Goal: Task Accomplishment & Management: Use online tool/utility

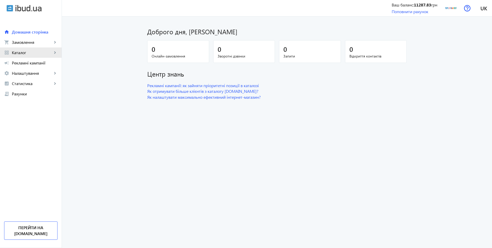
click at [24, 56] on link "grid_view Каталог keyboard_arrow_right" at bounding box center [31, 52] width 62 height 10
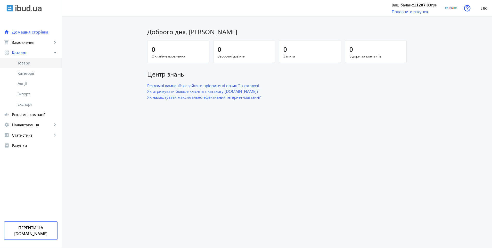
click at [28, 62] on span "Товари" at bounding box center [38, 62] width 40 height 5
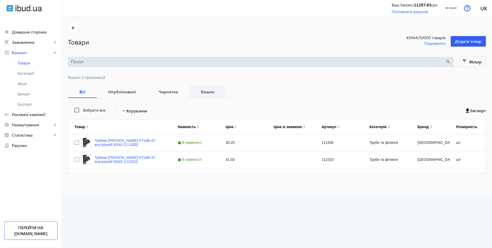
click at [201, 92] on b "Кошик" at bounding box center [208, 92] width 24 height 4
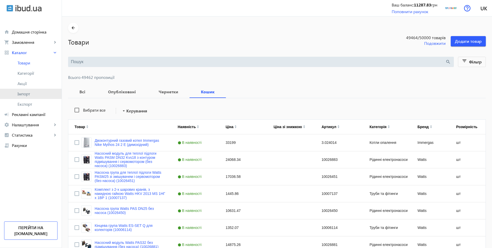
click at [22, 94] on span "Імпорт" at bounding box center [38, 93] width 40 height 5
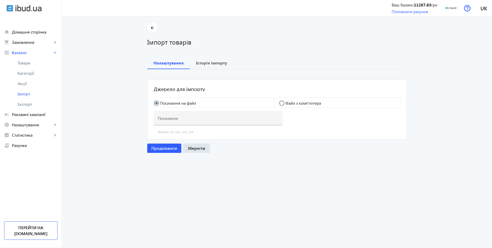
type input "[URL][DOMAIN_NAME]"
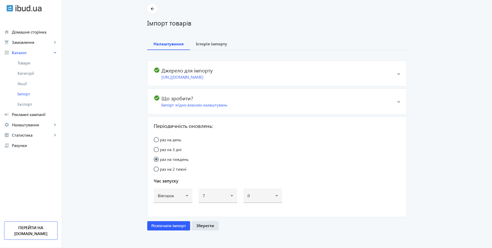
click at [241, 101] on h2 "check_circle Що зробити?" at bounding box center [273, 98] width 239 height 6
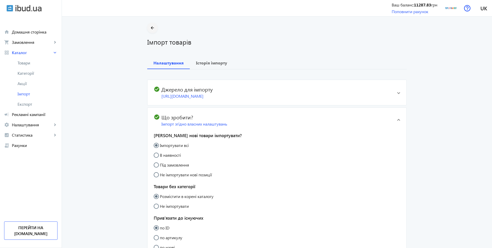
click at [152, 30] on mat-icon "arrow_back" at bounding box center [152, 28] width 6 height 6
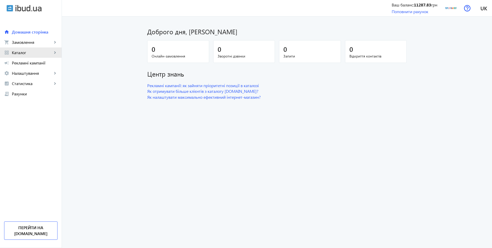
click at [21, 54] on span "Каталог" at bounding box center [32, 52] width 41 height 5
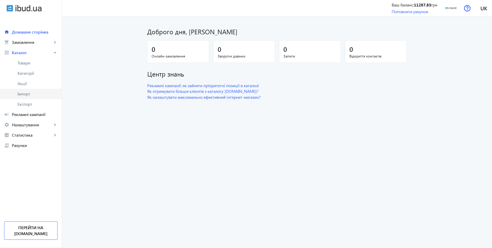
click at [27, 92] on span "Імпорт" at bounding box center [38, 93] width 40 height 5
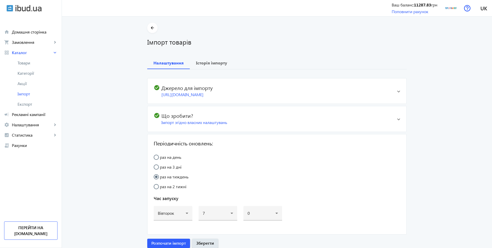
scroll to position [19, 0]
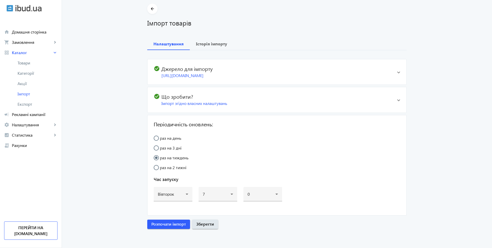
click at [302, 33] on div "arrow_back Імпорт товарів Налаштування Історія імпорту check_circle Джерело для…" at bounding box center [277, 117] width 272 height 227
